Goal: Task Accomplishment & Management: Manage account settings

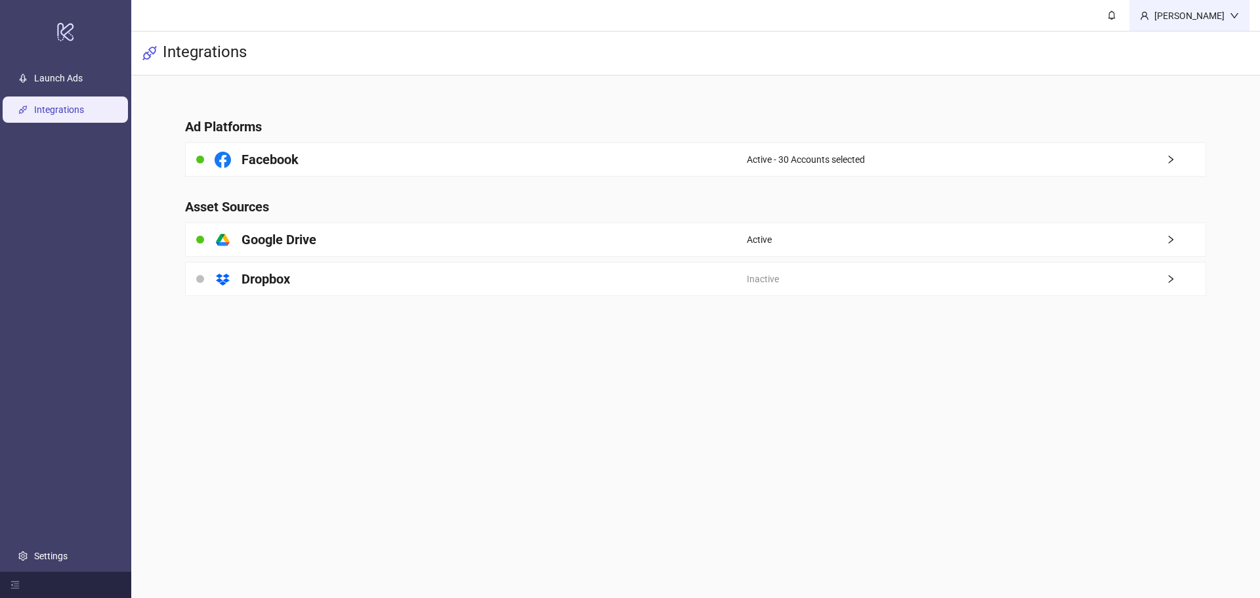
click at [1207, 17] on div "[PERSON_NAME]" at bounding box center [1189, 16] width 81 height 14
click at [63, 550] on link "Settings" at bounding box center [50, 555] width 33 height 10
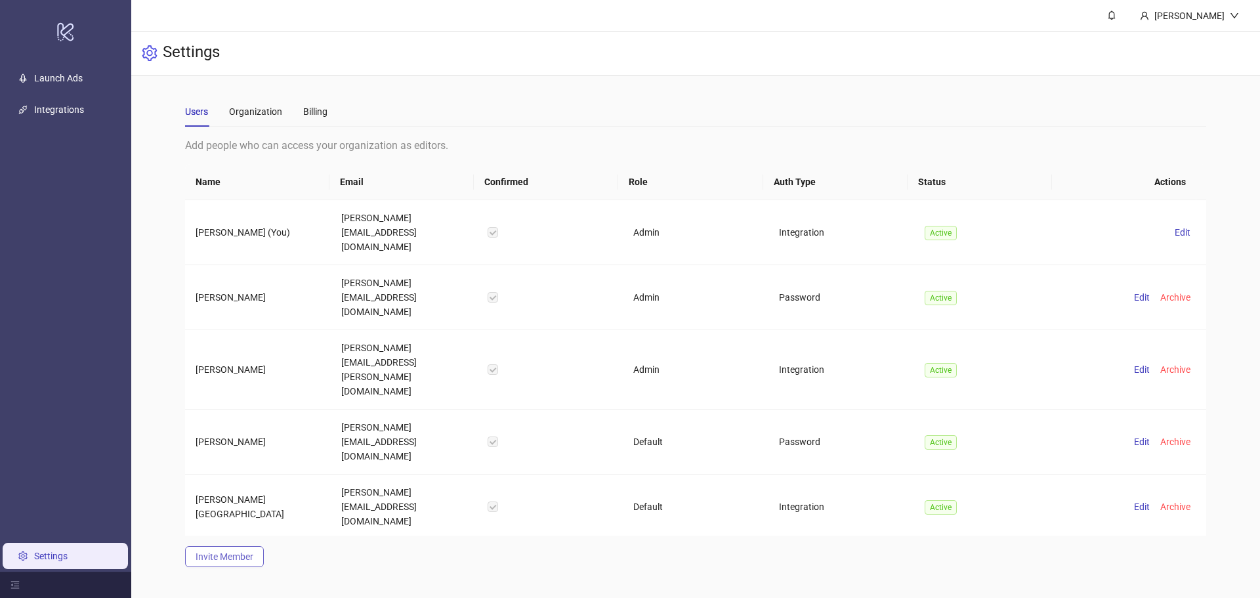
click at [228, 551] on span "Invite Member" at bounding box center [224, 556] width 58 height 10
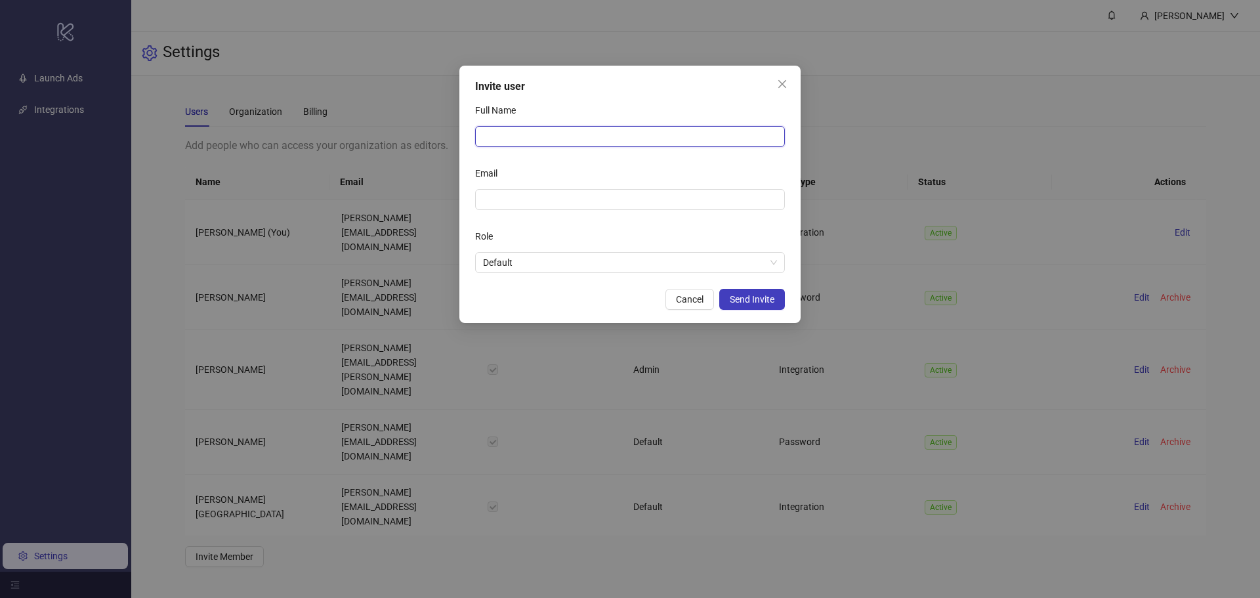
click at [506, 129] on input "Full Name" at bounding box center [630, 136] width 310 height 21
type input "*"
type input "**********"
click at [613, 269] on span "Default" at bounding box center [630, 263] width 294 height 20
type input "**********"
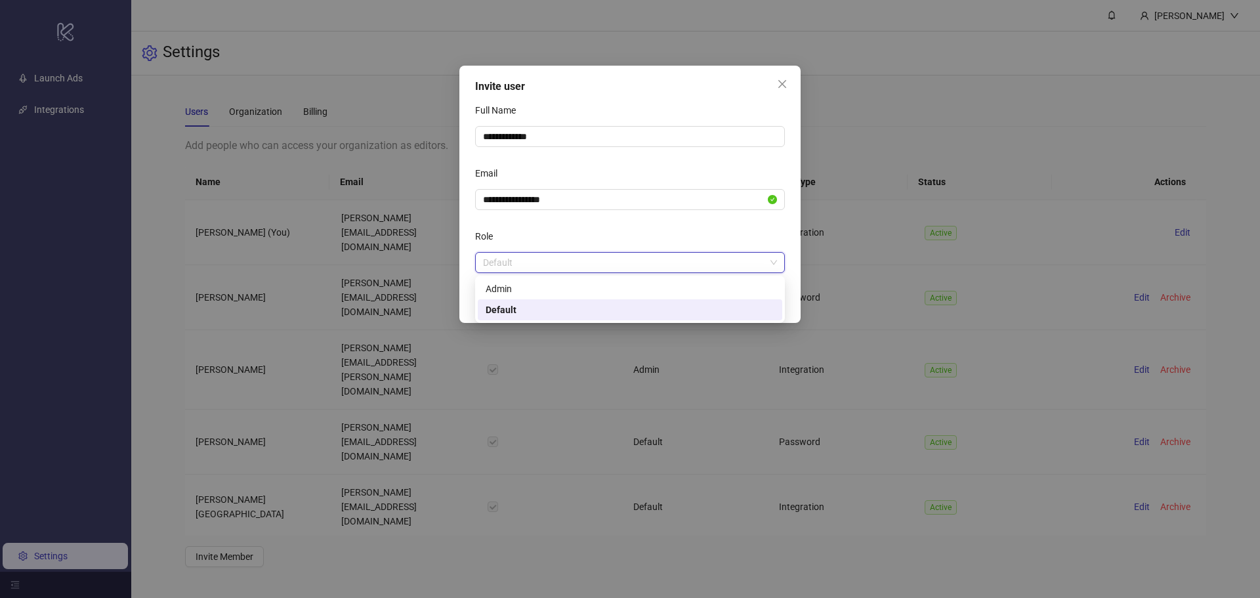
click at [598, 264] on span "Default" at bounding box center [630, 263] width 294 height 20
click at [762, 301] on span "Send Invite" at bounding box center [752, 299] width 45 height 10
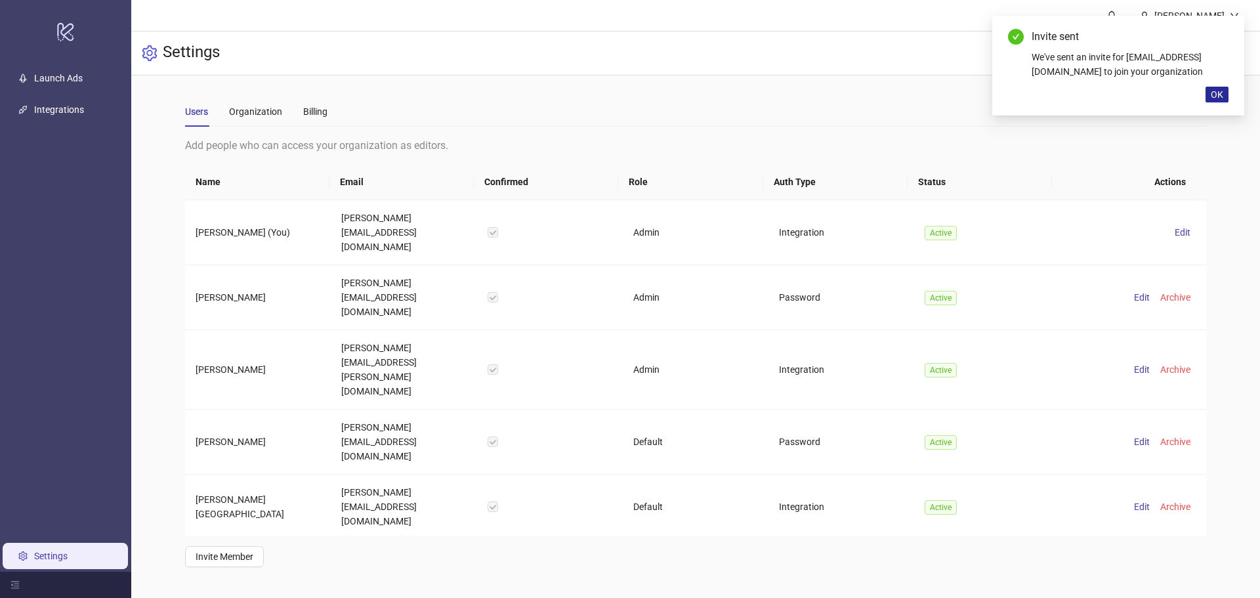
click at [1214, 94] on span "OK" at bounding box center [1216, 94] width 12 height 10
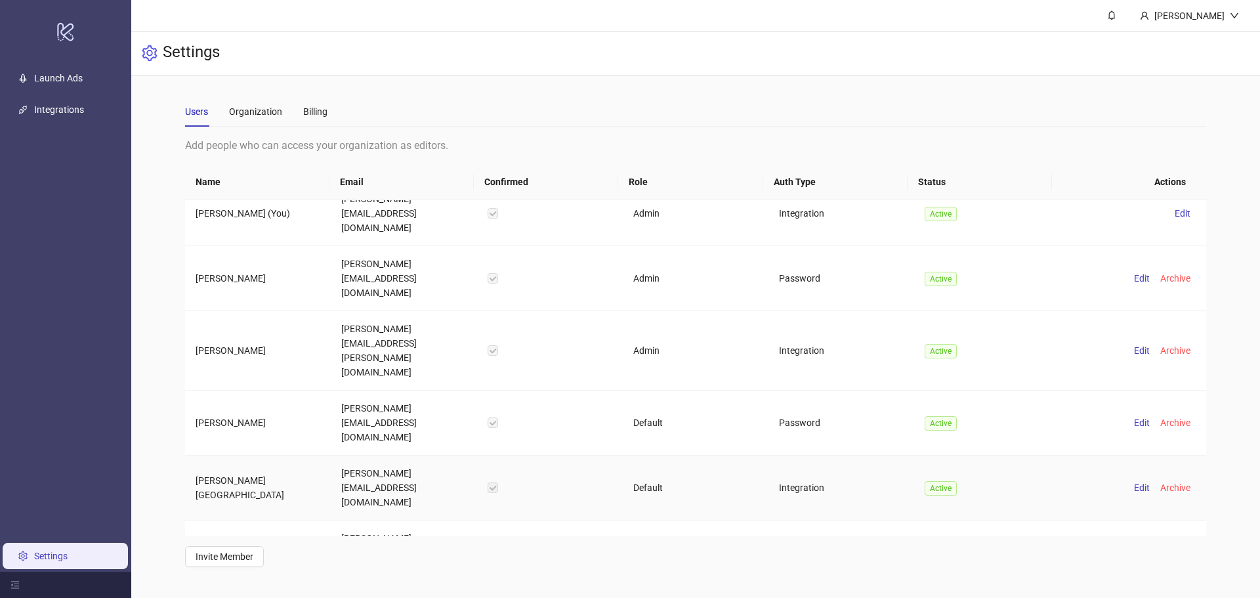
scroll to position [27, 0]
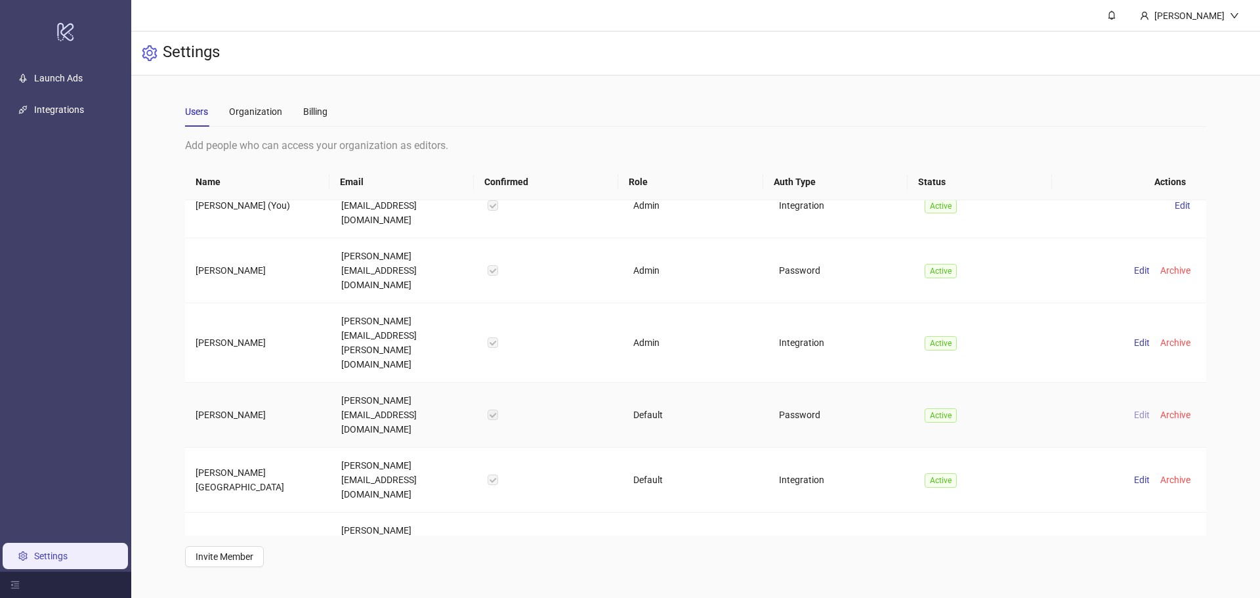
click at [1134, 409] on span "Edit" at bounding box center [1142, 414] width 16 height 10
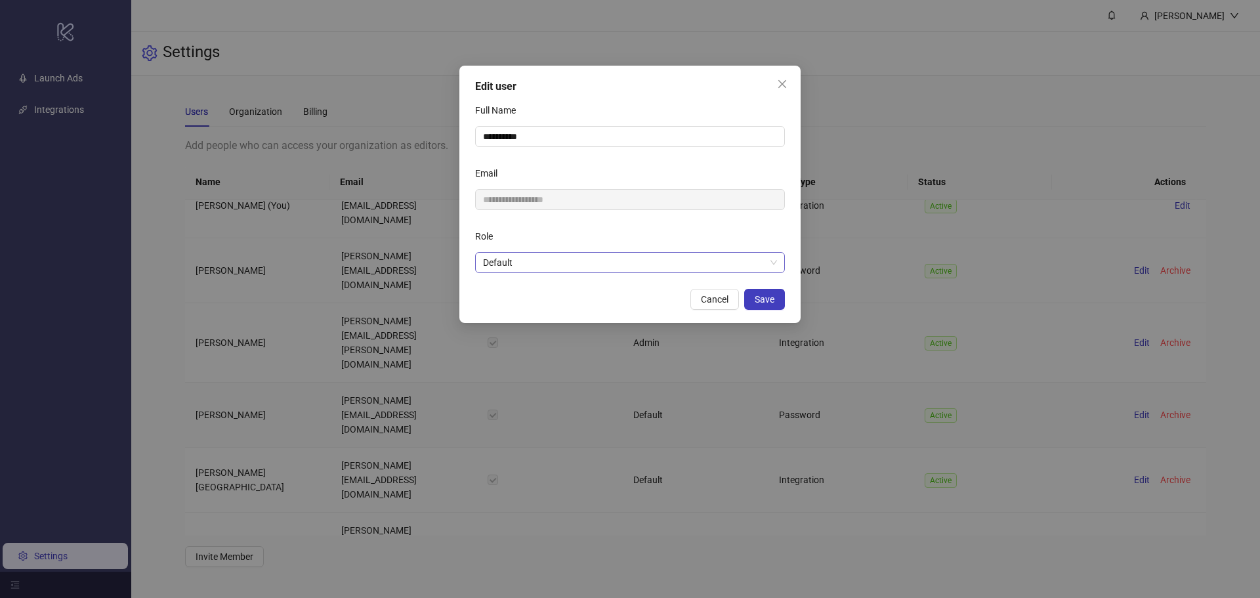
click at [512, 256] on span "Default" at bounding box center [630, 263] width 294 height 20
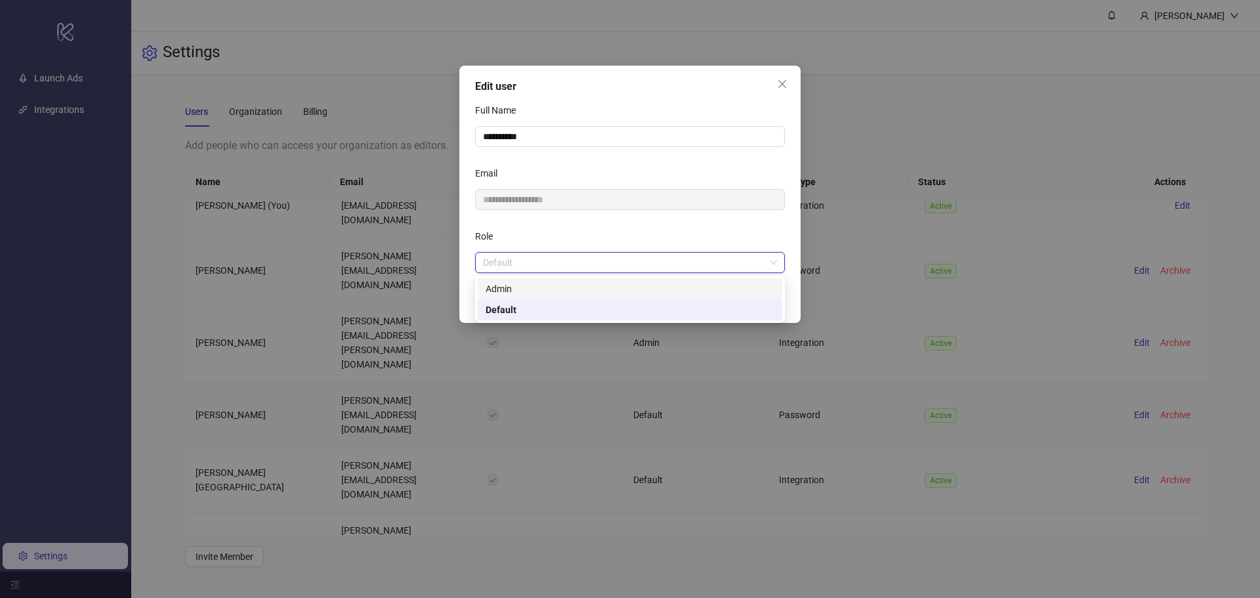
click at [515, 292] on div "Admin" at bounding box center [629, 288] width 289 height 14
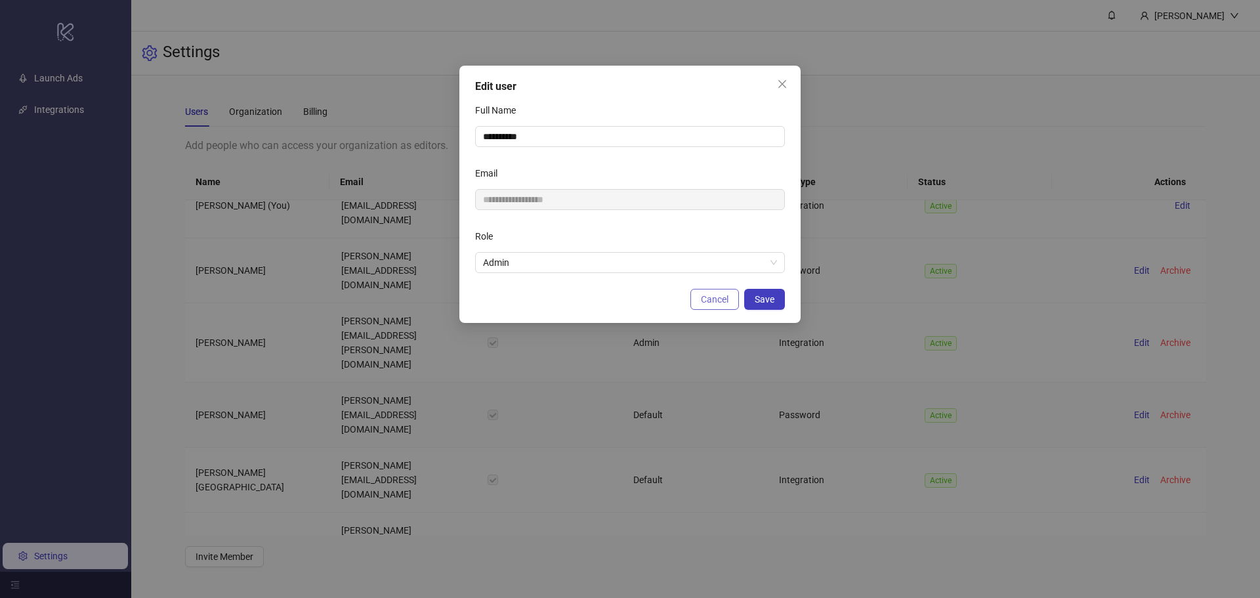
click at [731, 296] on button "Cancel" at bounding box center [714, 299] width 49 height 21
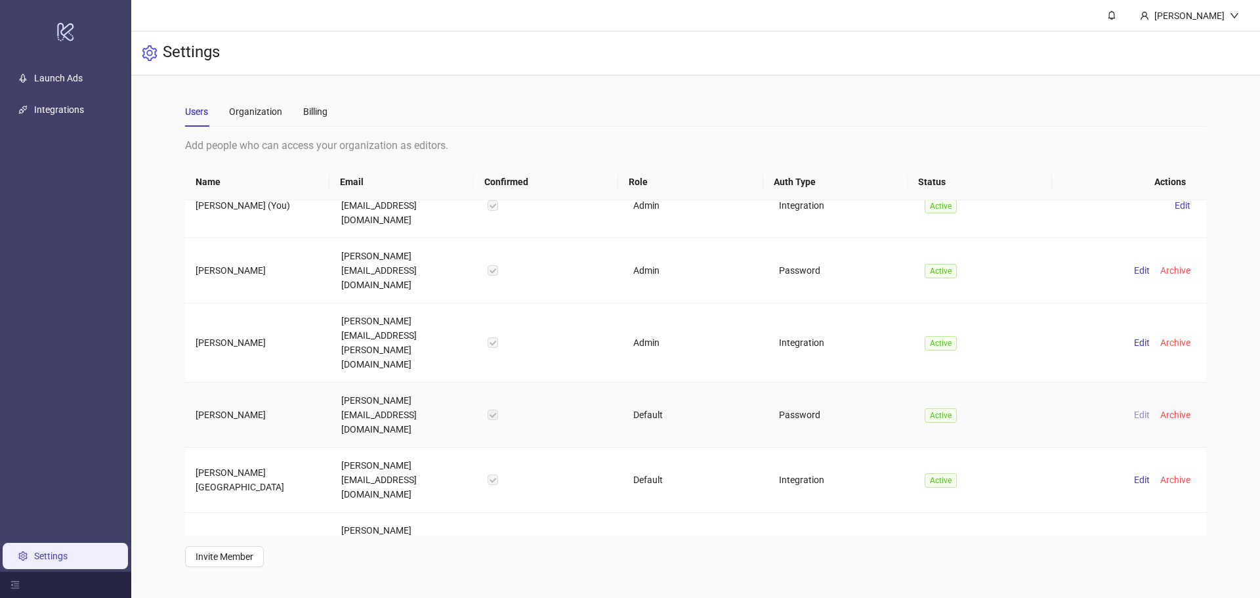
click at [1134, 409] on span "Edit" at bounding box center [1142, 414] width 16 height 10
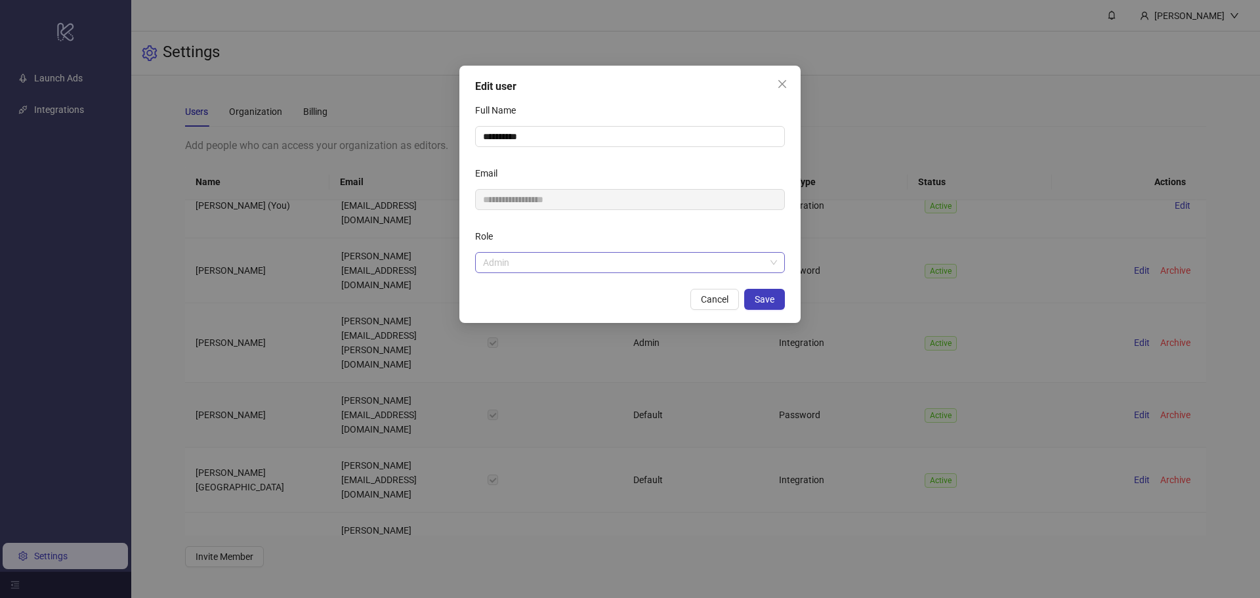
click at [606, 260] on span "Admin" at bounding box center [630, 263] width 294 height 20
click at [604, 259] on span "Admin" at bounding box center [630, 263] width 294 height 20
click at [769, 295] on span "Save" at bounding box center [764, 299] width 20 height 10
